Goal: Task Accomplishment & Management: Use online tool/utility

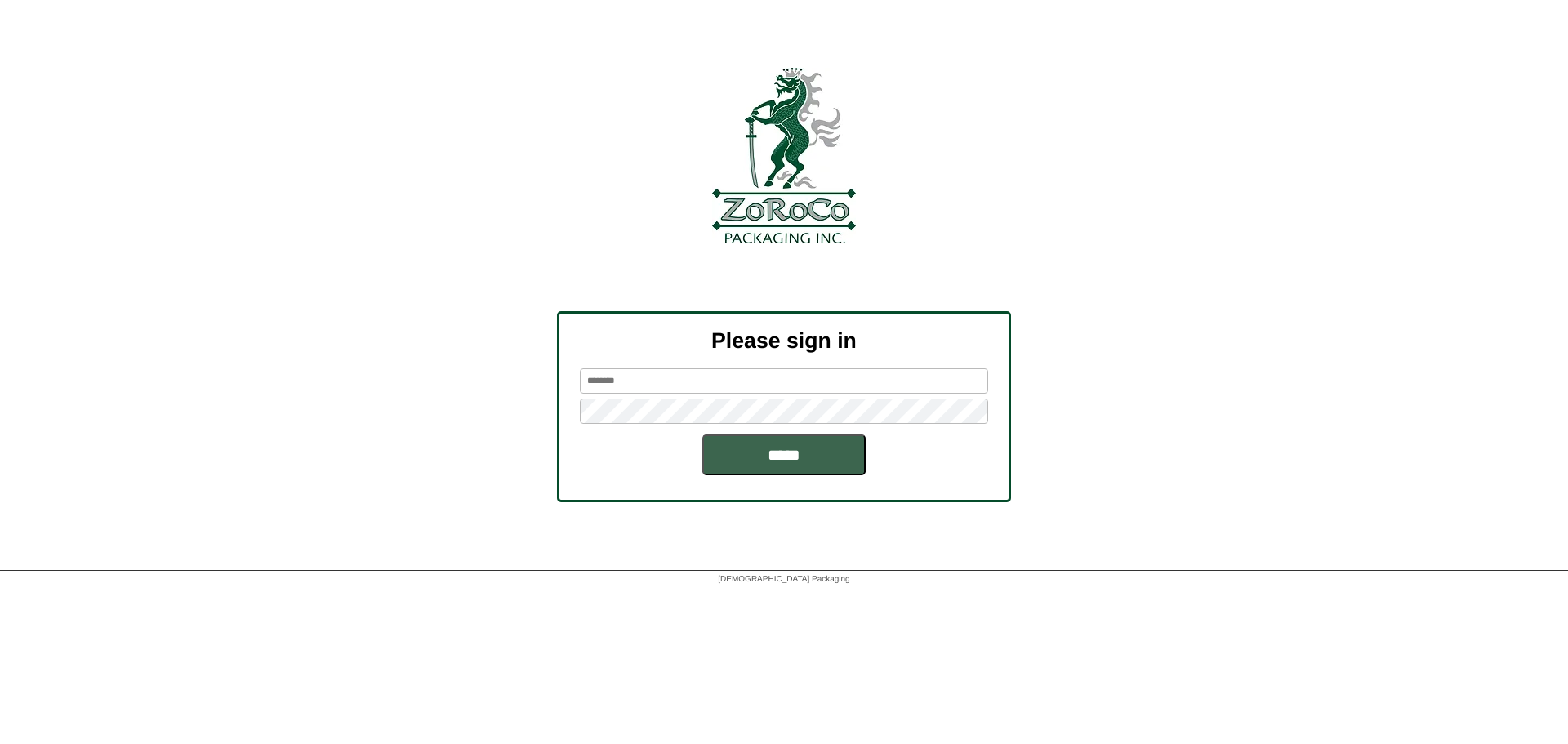
type input "*******"
click at [763, 477] on div "Please sign in ******* *****" at bounding box center [784, 406] width 454 height 191
click at [768, 455] on input "*****" at bounding box center [784, 455] width 163 height 41
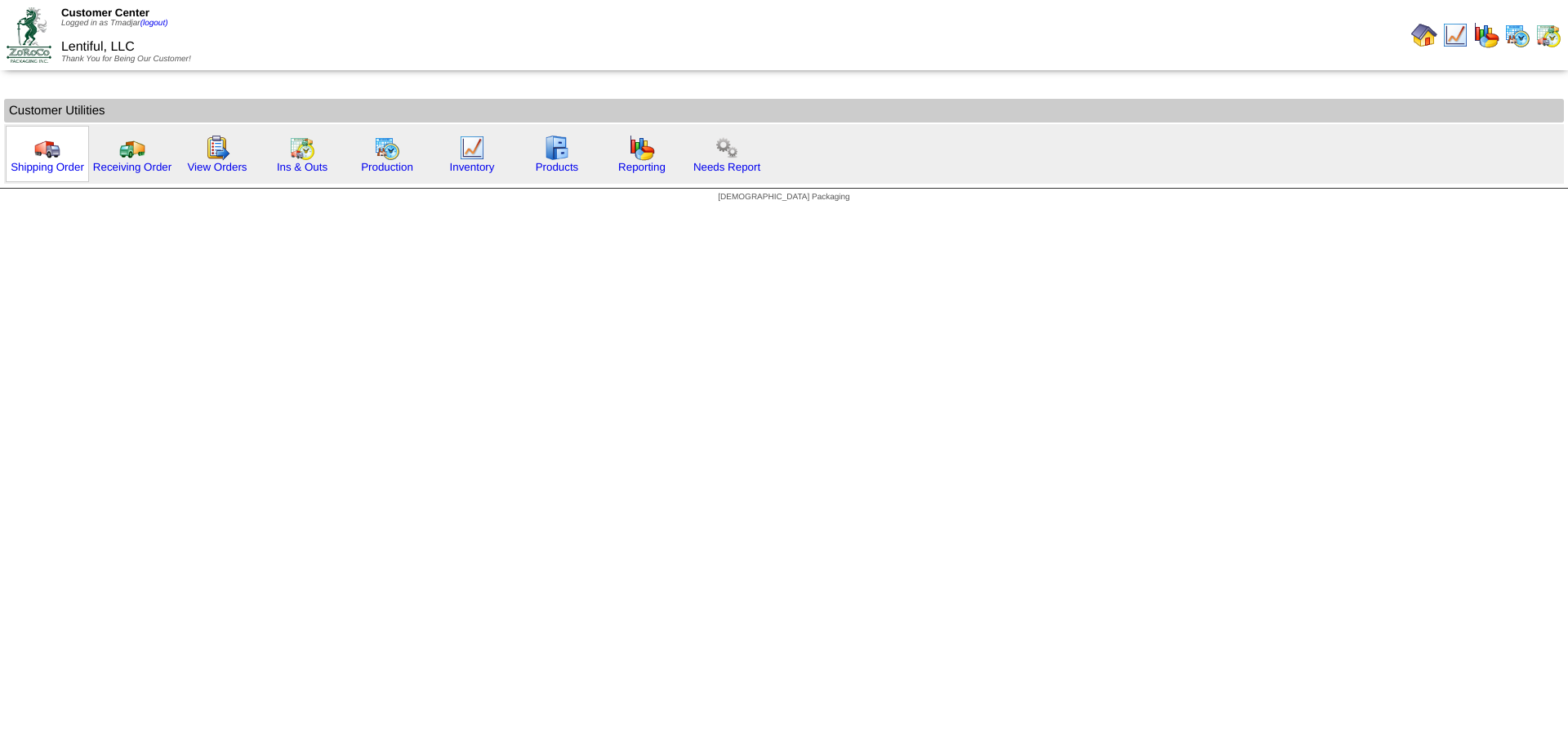
click at [36, 153] on img at bounding box center [47, 147] width 26 height 26
